Goal: Check status

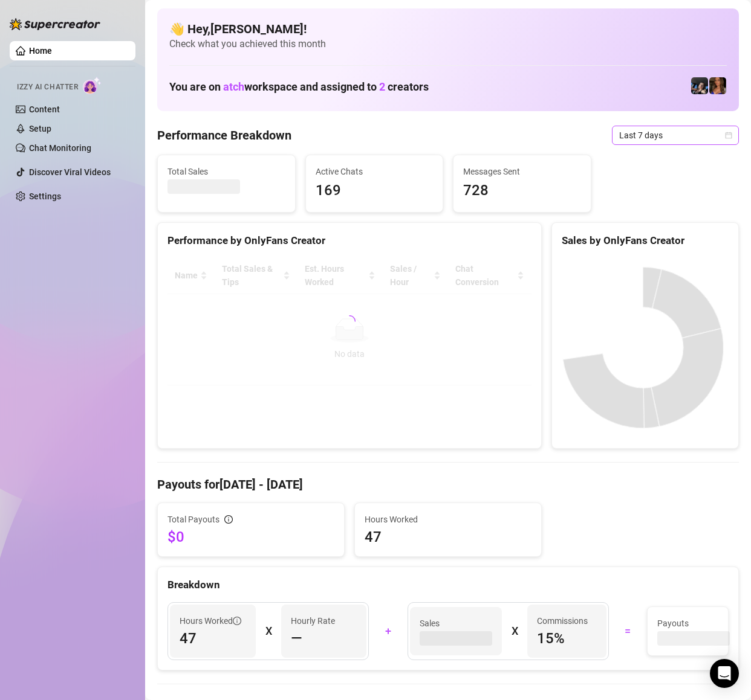
click at [670, 129] on span "Last 7 days" at bounding box center [675, 135] width 112 height 18
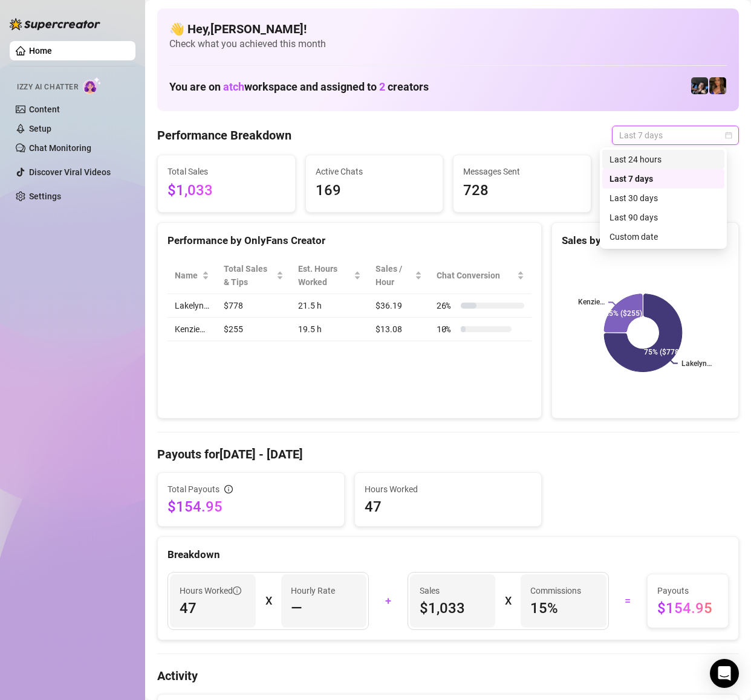
click at [665, 157] on div "Last 24 hours" at bounding box center [663, 159] width 108 height 13
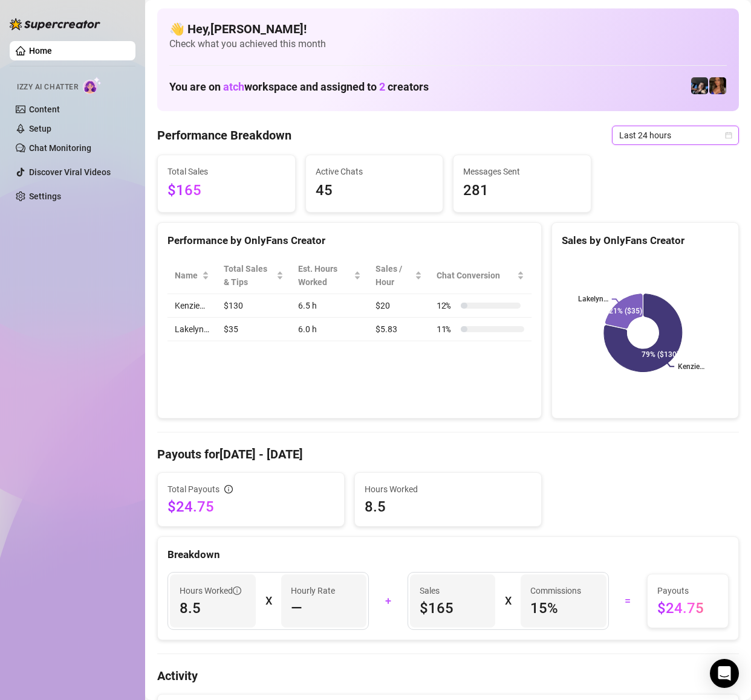
click at [640, 142] on span "Last 24 hours" at bounding box center [675, 135] width 112 height 18
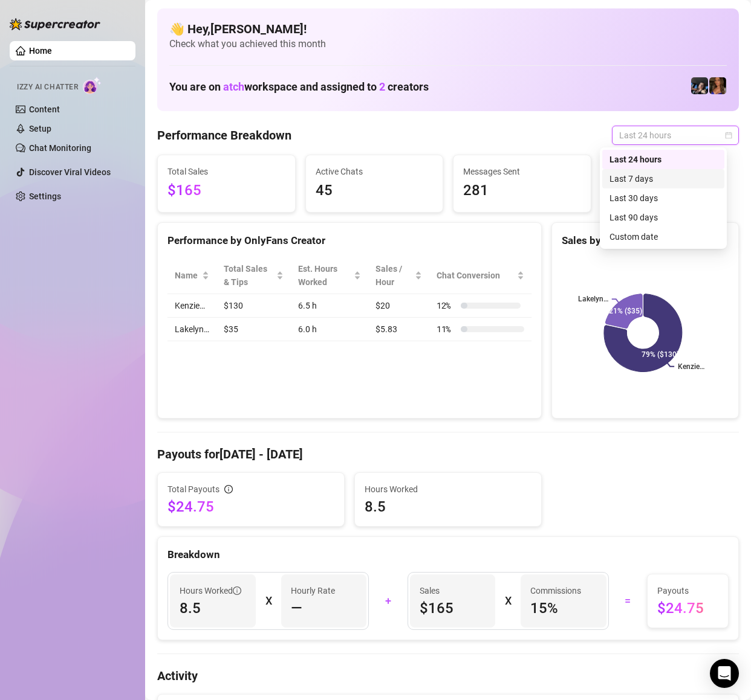
click at [655, 185] on div "Last 7 days" at bounding box center [663, 178] width 108 height 13
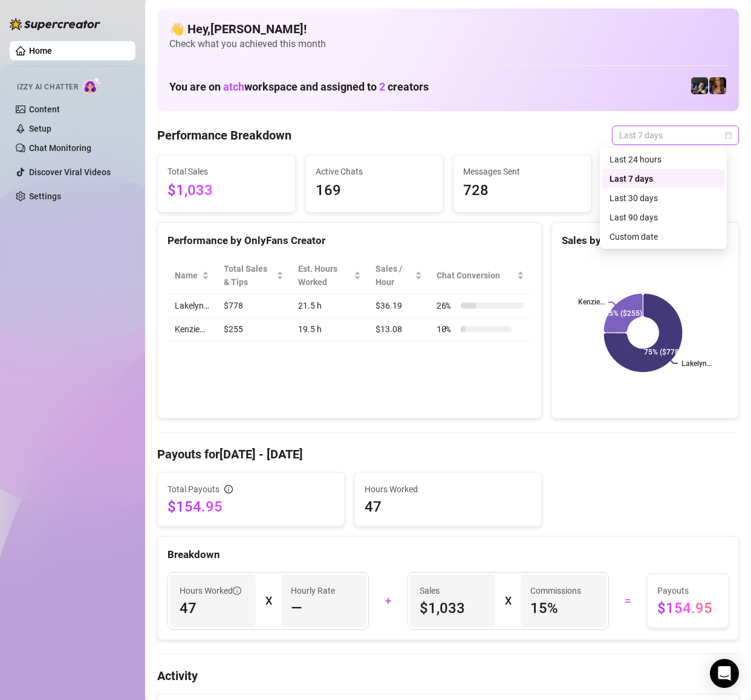
drag, startPoint x: 676, startPoint y: 133, endPoint x: 672, endPoint y: 152, distance: 19.7
click at [676, 134] on span "Last 7 days" at bounding box center [675, 135] width 112 height 18
click at [664, 204] on div "Last 30 days" at bounding box center [663, 198] width 108 height 13
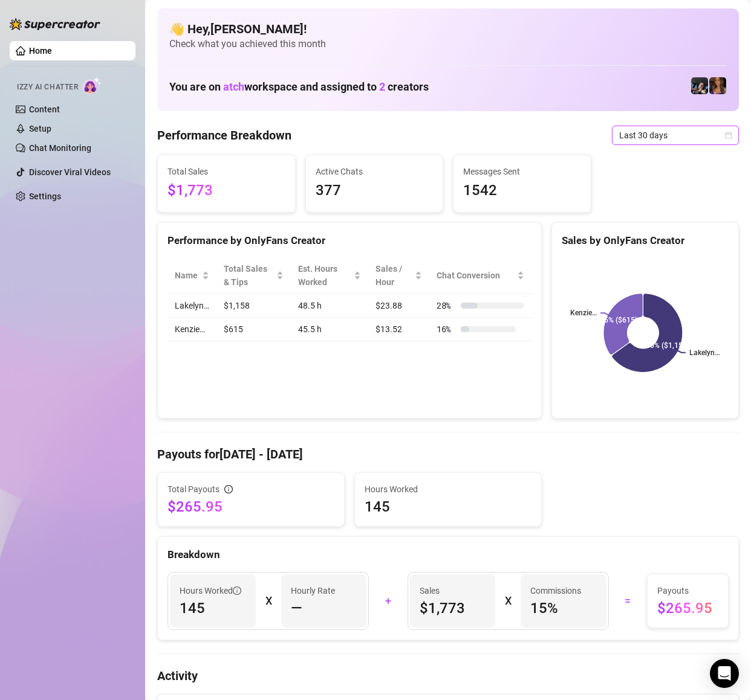
click at [655, 132] on span "Last 30 days" at bounding box center [675, 135] width 112 height 18
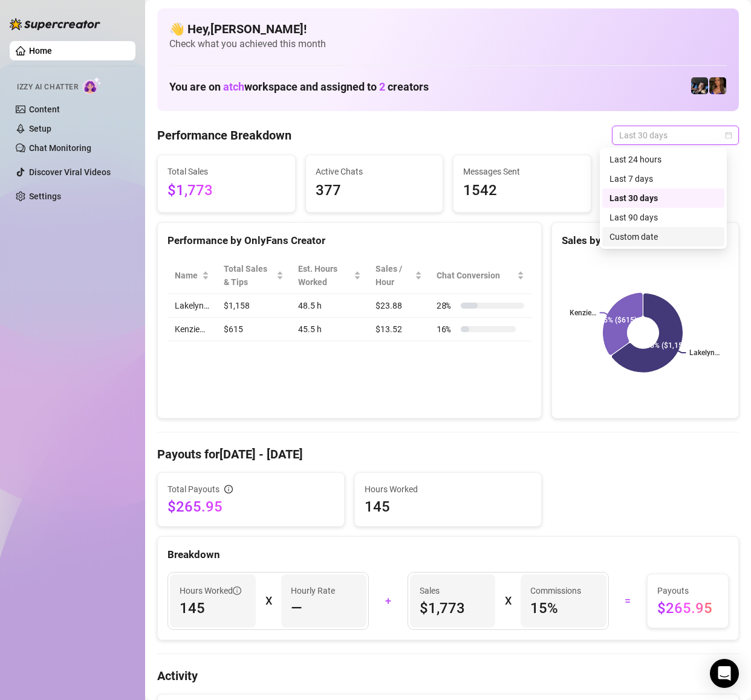
click at [580, 509] on div "Total Payouts $265.95 Hours Worked 145" at bounding box center [447, 500] width 591 height 54
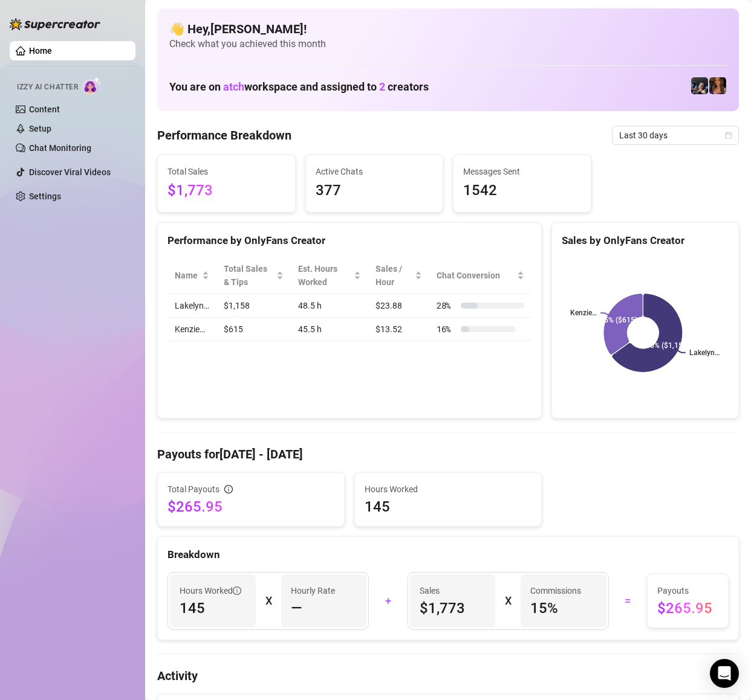
click at [8, 118] on aside "Home Izzy AI Chatter Content Setup Chat Monitoring Discover Viral Videos Settin…" at bounding box center [72, 350] width 145 height 700
